Goal: Navigation & Orientation: Understand site structure

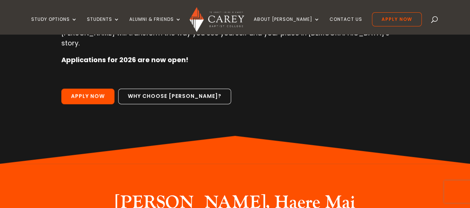
scroll to position [159, 0]
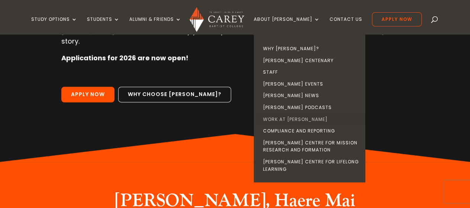
click at [294, 119] on link "Work at [PERSON_NAME]" at bounding box center [310, 119] width 111 height 12
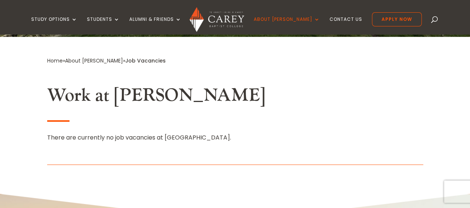
scroll to position [183, 0]
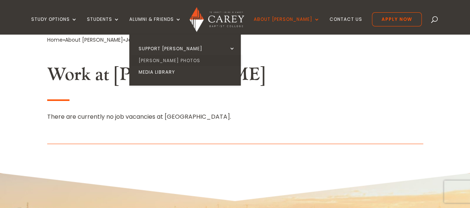
click at [173, 61] on link "[PERSON_NAME] Photos" at bounding box center [186, 61] width 111 height 12
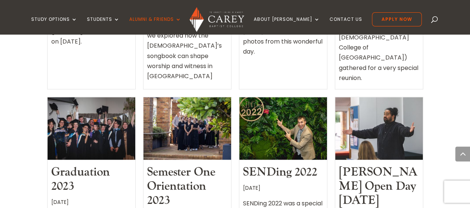
scroll to position [427, 0]
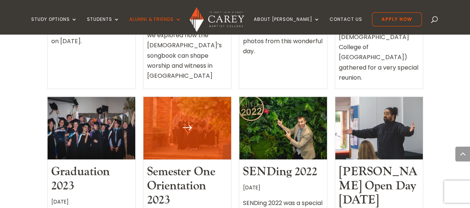
click at [188, 164] on link "Semester One Orientation 2023" at bounding box center [181, 186] width 68 height 44
click at [188, 97] on div at bounding box center [187, 128] width 88 height 62
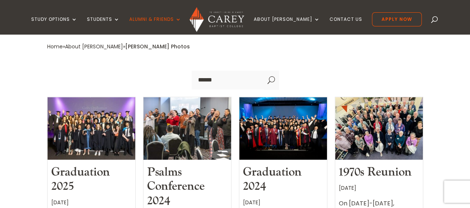
scroll to position [211, 0]
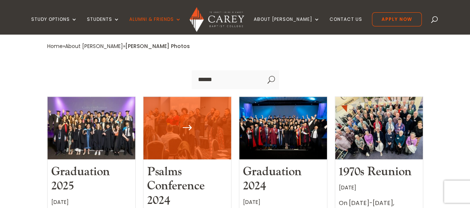
click at [190, 164] on h2 "Psalms Conference 2024" at bounding box center [187, 185] width 80 height 43
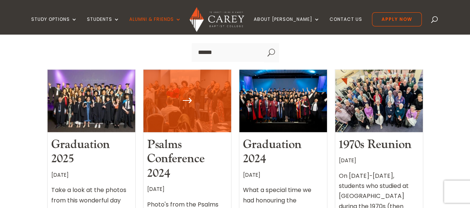
scroll to position [238, 0]
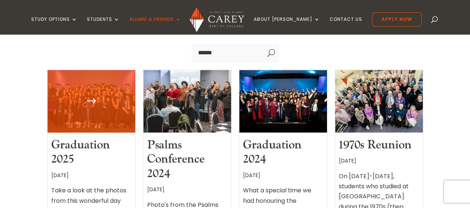
click at [99, 74] on div at bounding box center [92, 101] width 88 height 62
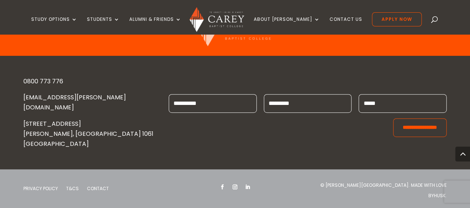
scroll to position [2598, 0]
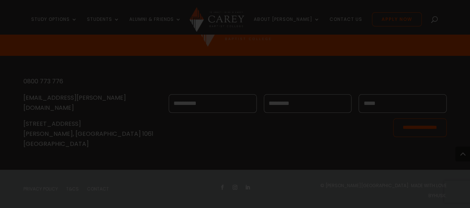
scroll to position [0, 1621]
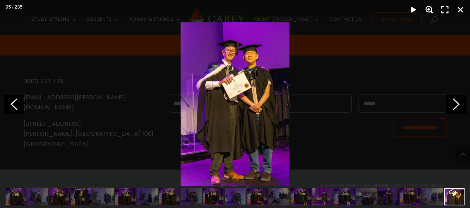
click at [234, 80] on img at bounding box center [234, 103] width 109 height 163
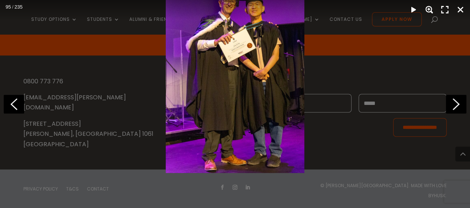
drag, startPoint x: 253, startPoint y: 34, endPoint x: 408, endPoint y: 0, distance: 158.9
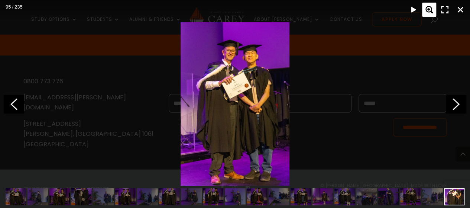
click at [434, 6] on div "Zoom" at bounding box center [429, 10] width 14 height 14
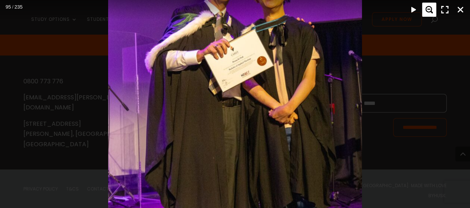
click at [427, 13] on div "Zoom" at bounding box center [429, 10] width 14 height 14
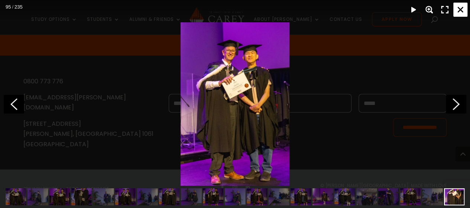
click at [460, 5] on div "Close" at bounding box center [460, 10] width 14 height 14
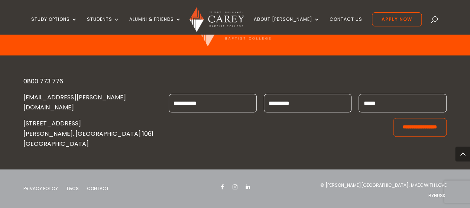
scroll to position [10184, 0]
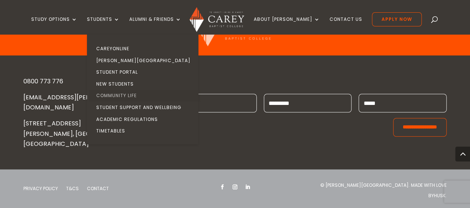
click at [135, 95] on link "Community Life" at bounding box center [144, 95] width 111 height 12
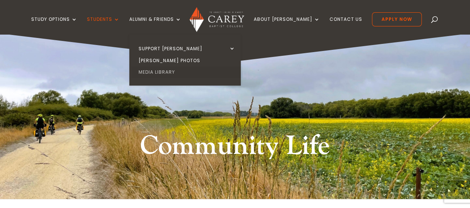
click at [174, 72] on link "Media Library" at bounding box center [186, 72] width 111 height 12
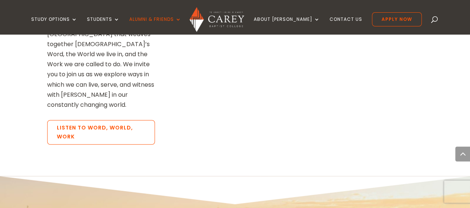
scroll to position [968, 0]
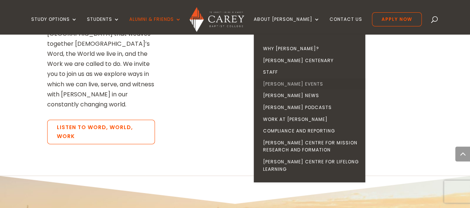
click at [293, 81] on link "[PERSON_NAME] Events" at bounding box center [310, 84] width 111 height 12
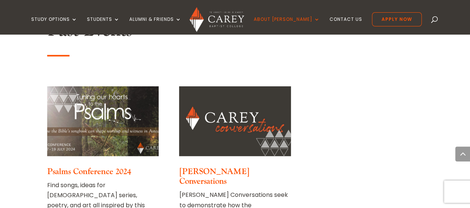
scroll to position [879, 0]
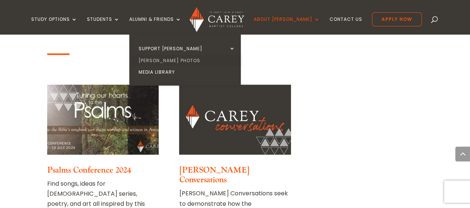
click at [166, 57] on link "[PERSON_NAME] Photos" at bounding box center [186, 61] width 111 height 12
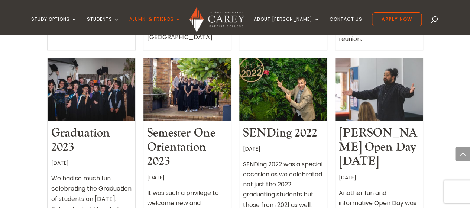
scroll to position [452, 0]
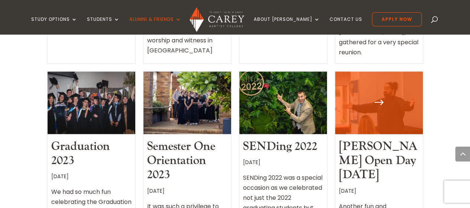
click at [382, 71] on div at bounding box center [379, 102] width 88 height 62
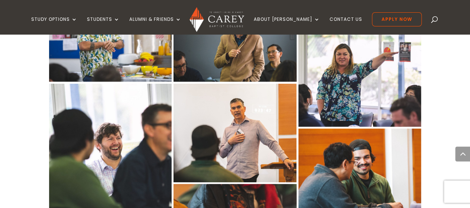
scroll to position [740, 0]
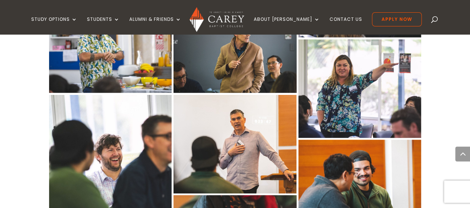
click at [221, 20] on img at bounding box center [216, 19] width 55 height 25
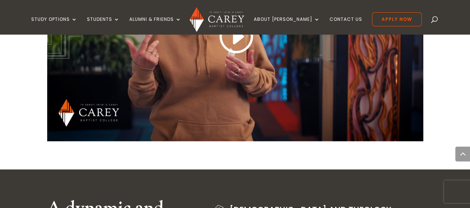
scroll to position [708, 0]
